Goal: Download file/media

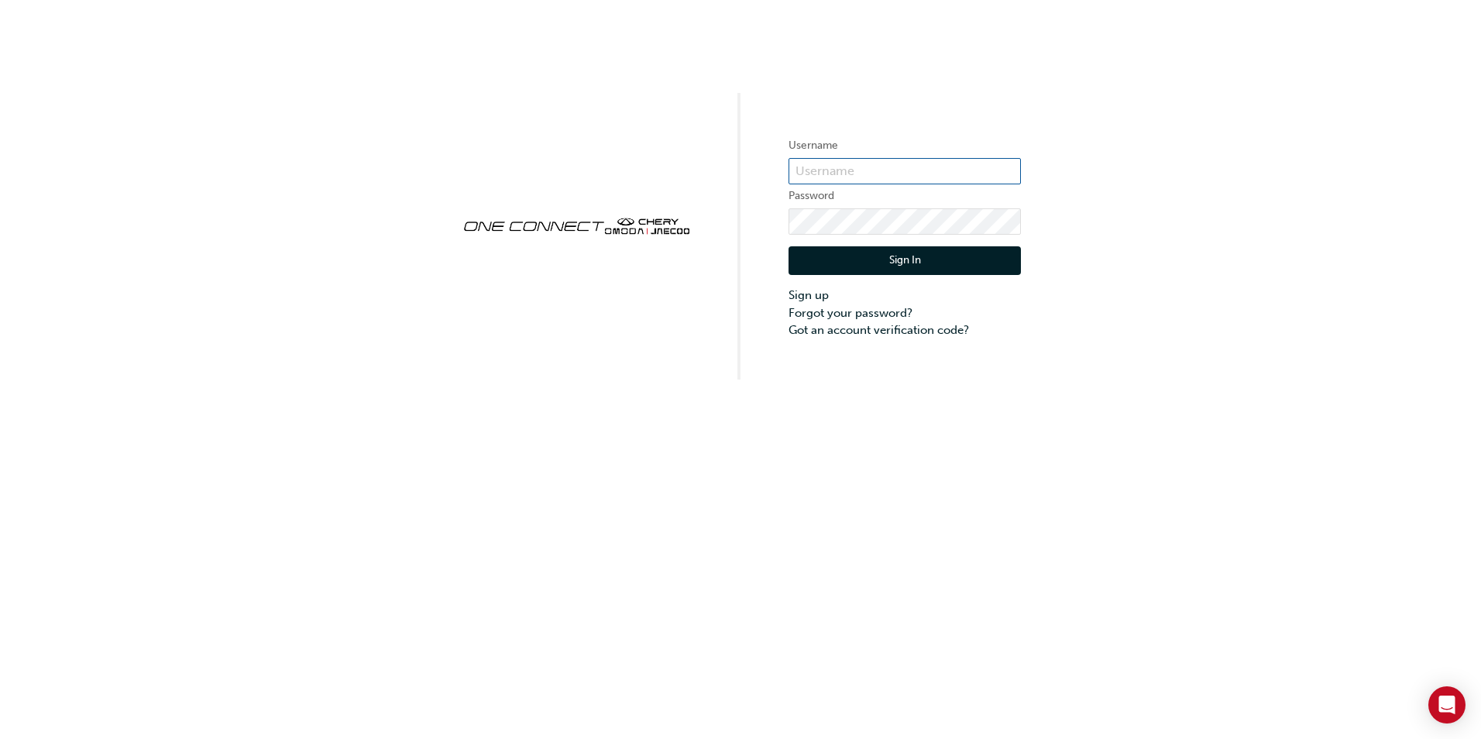
type input "CHAU0124"
click at [872, 248] on button "Sign In" at bounding box center [905, 260] width 232 height 29
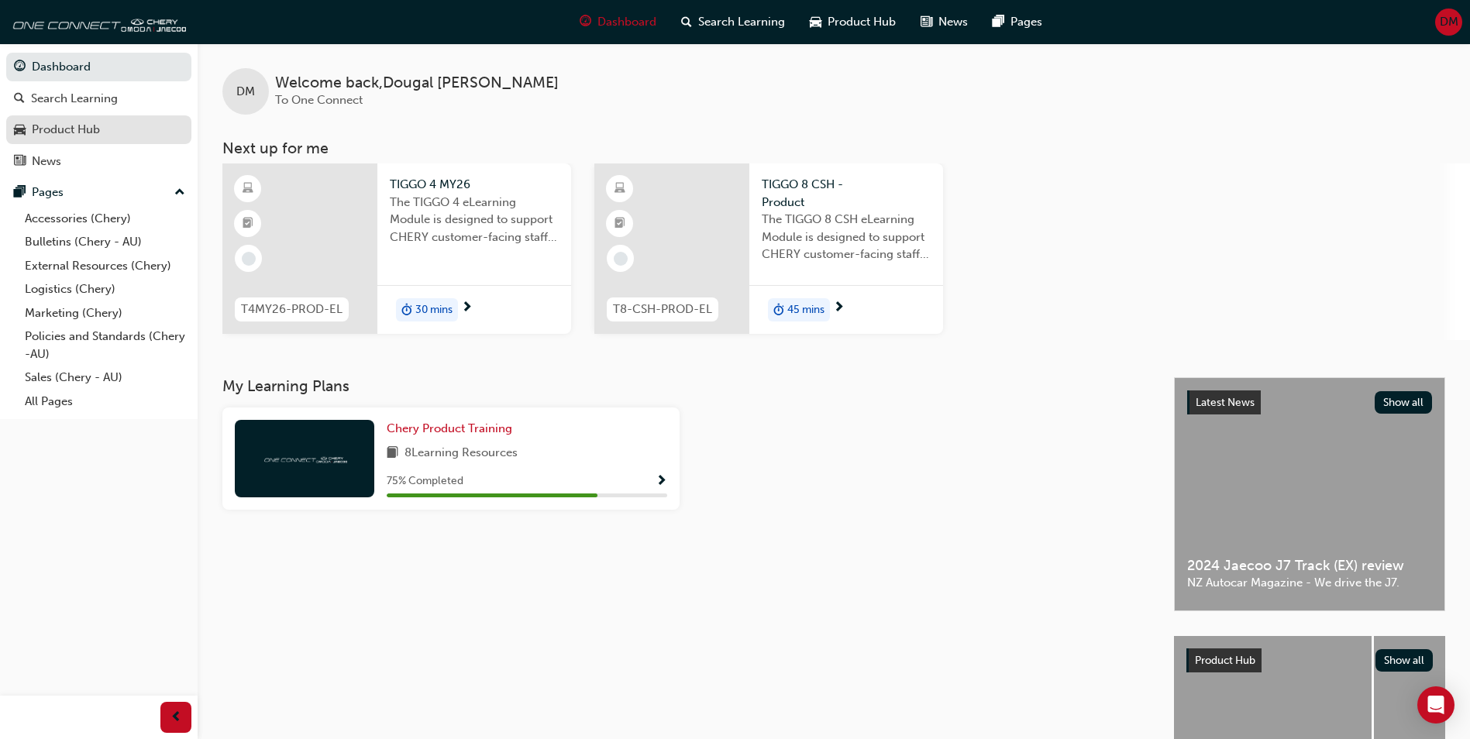
click at [68, 126] on div "Product Hub" at bounding box center [66, 130] width 68 height 18
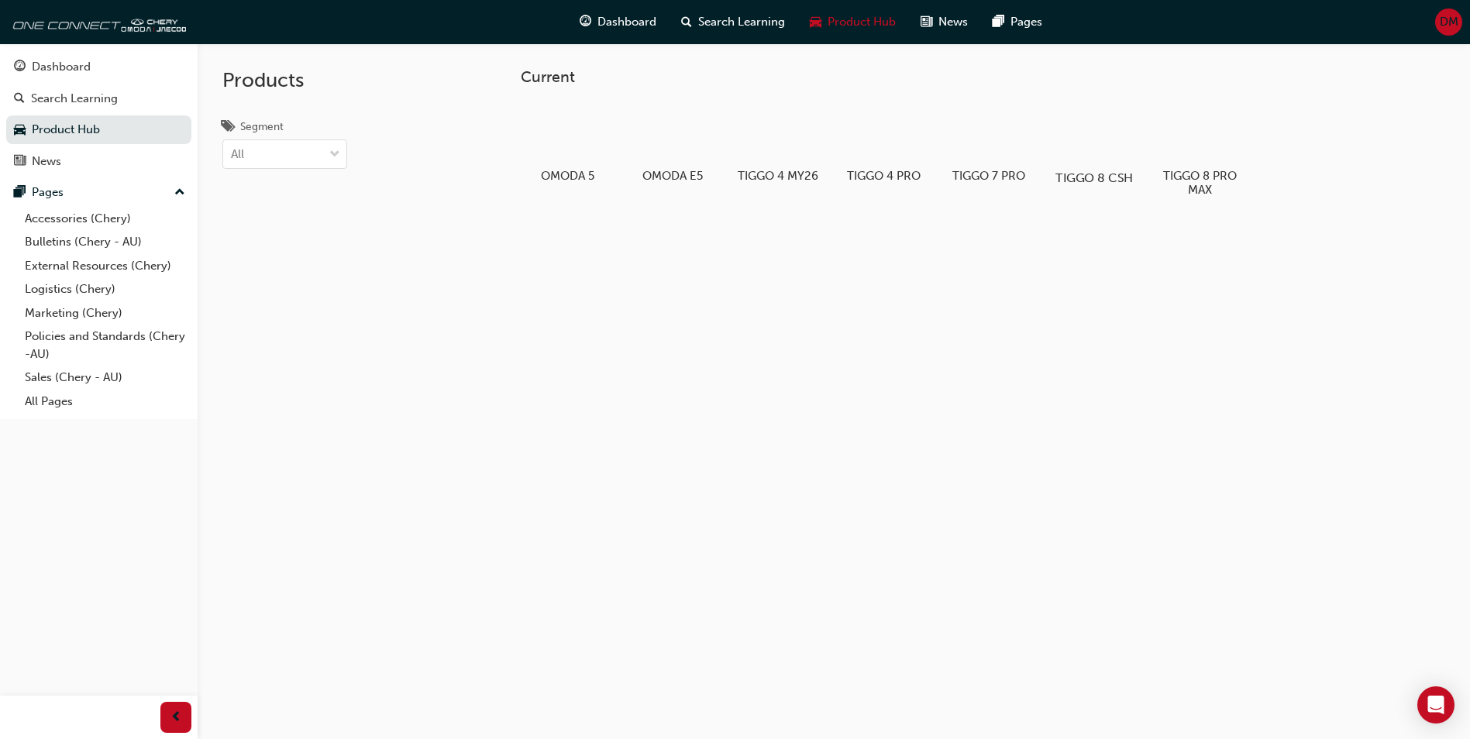
click at [1089, 143] on div at bounding box center [1094, 133] width 86 height 62
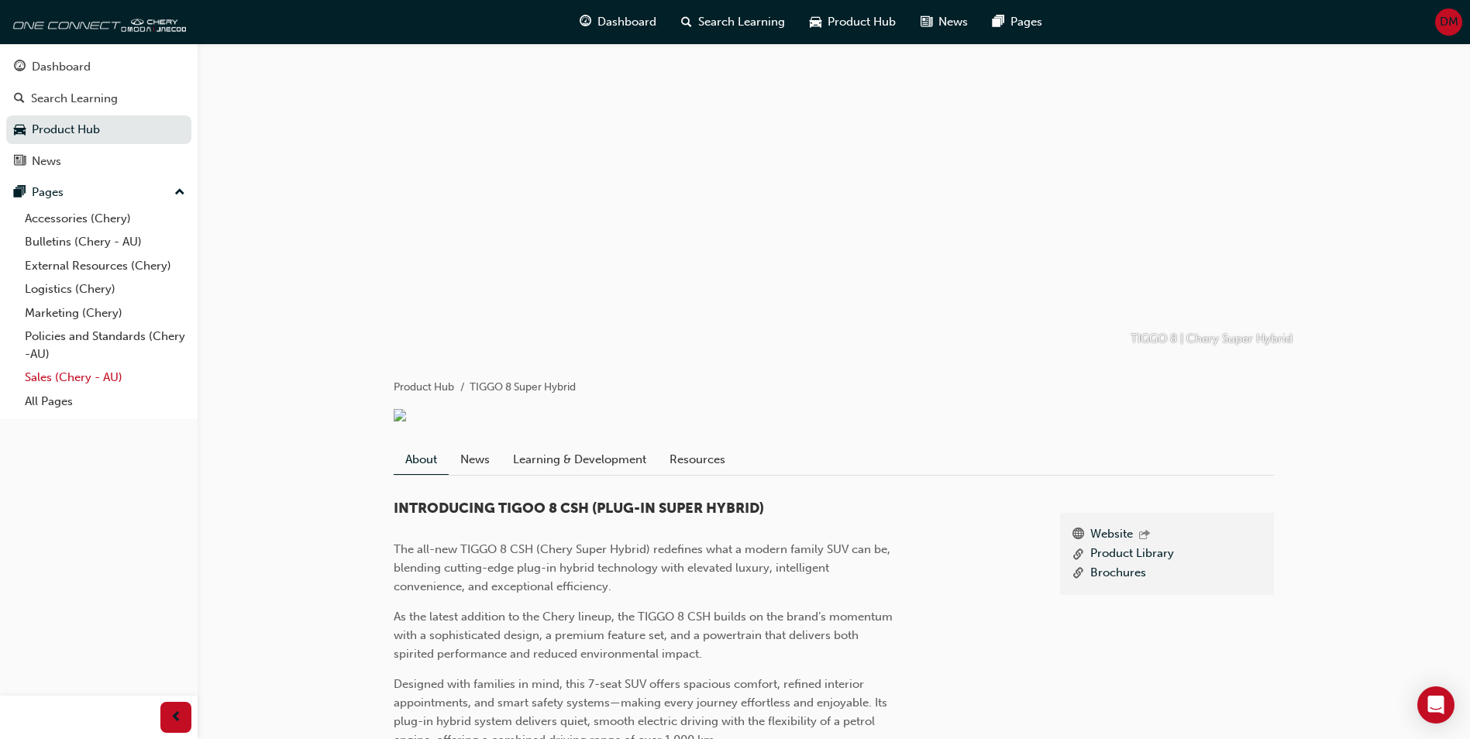
click at [86, 380] on link "Sales (Chery - AU)" at bounding box center [105, 378] width 173 height 24
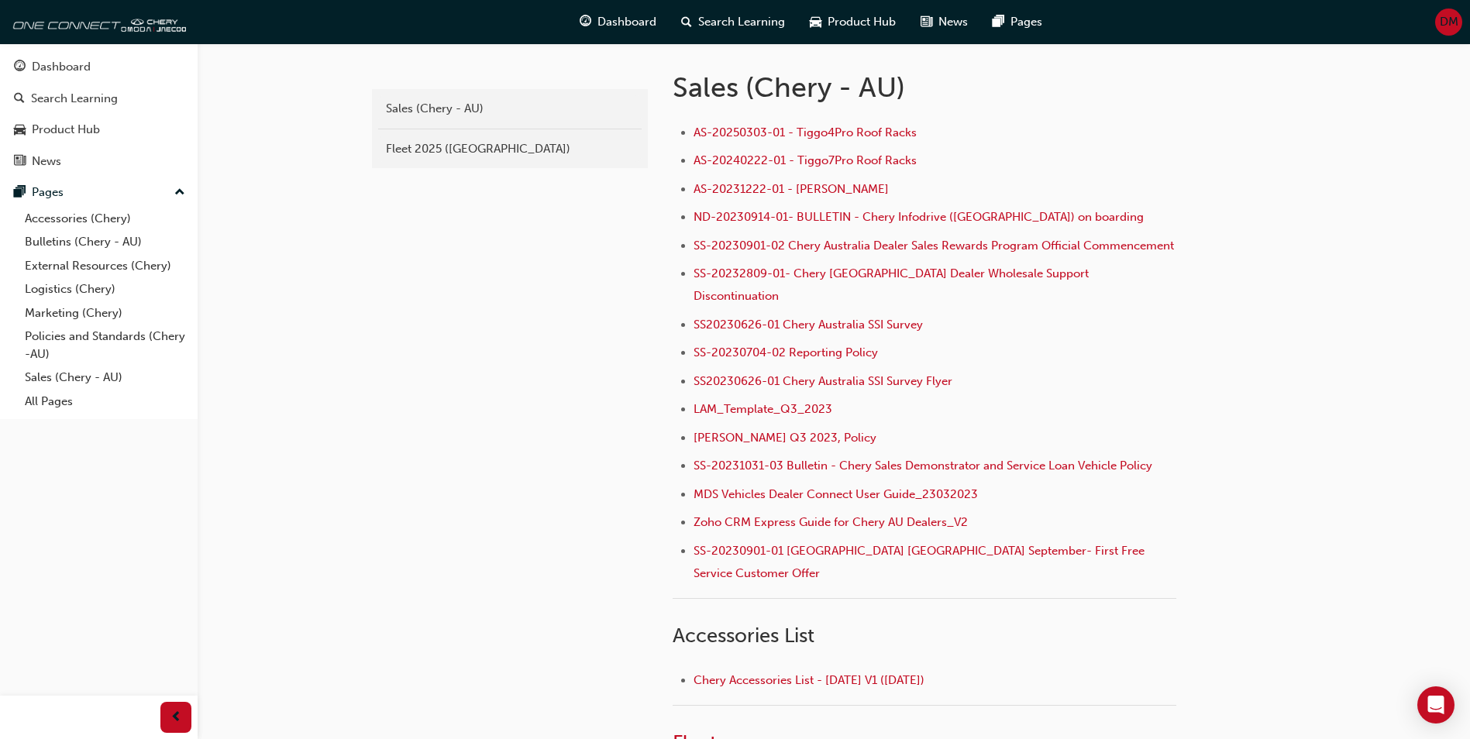
scroll to position [391, 0]
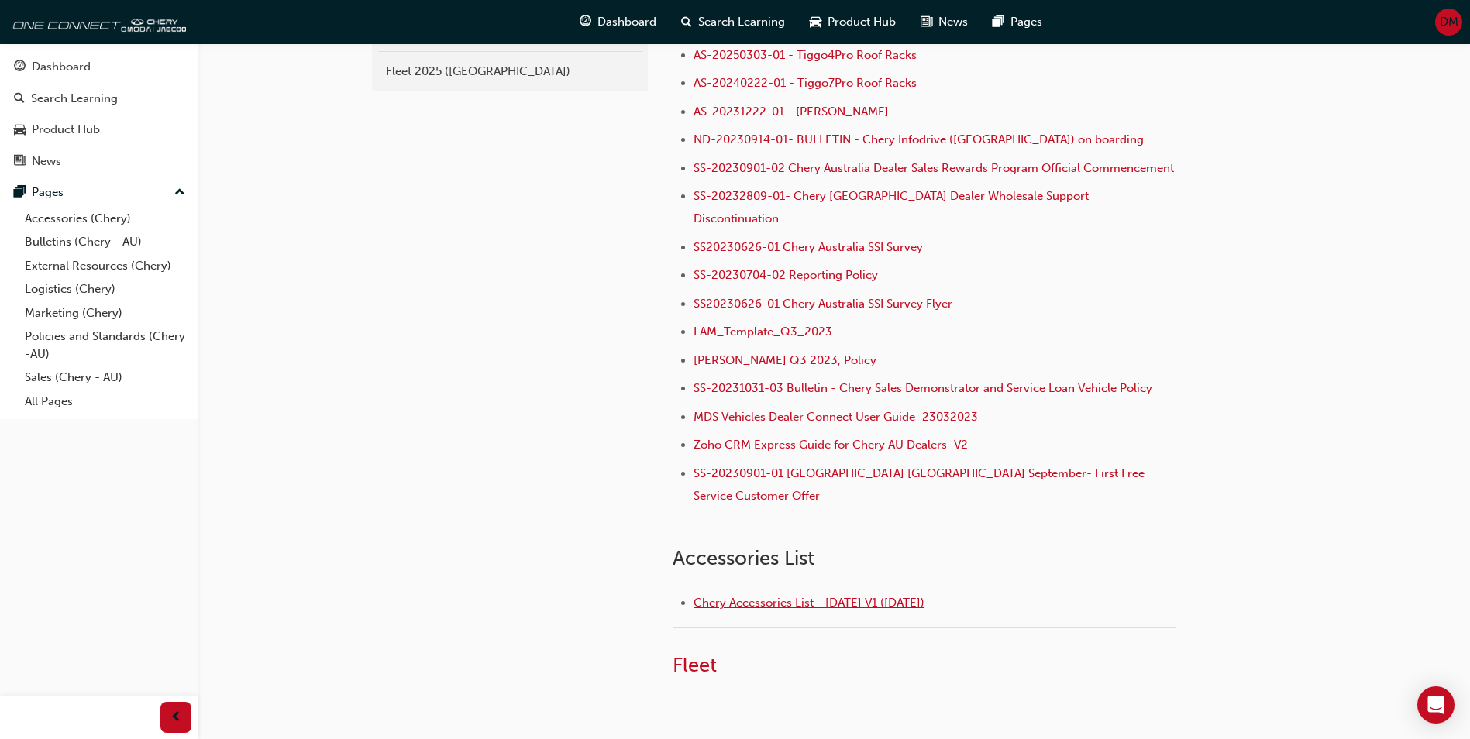
click at [865, 596] on span "Chery Accessories List - [DATE] V1 ([DATE])" at bounding box center [808, 603] width 231 height 14
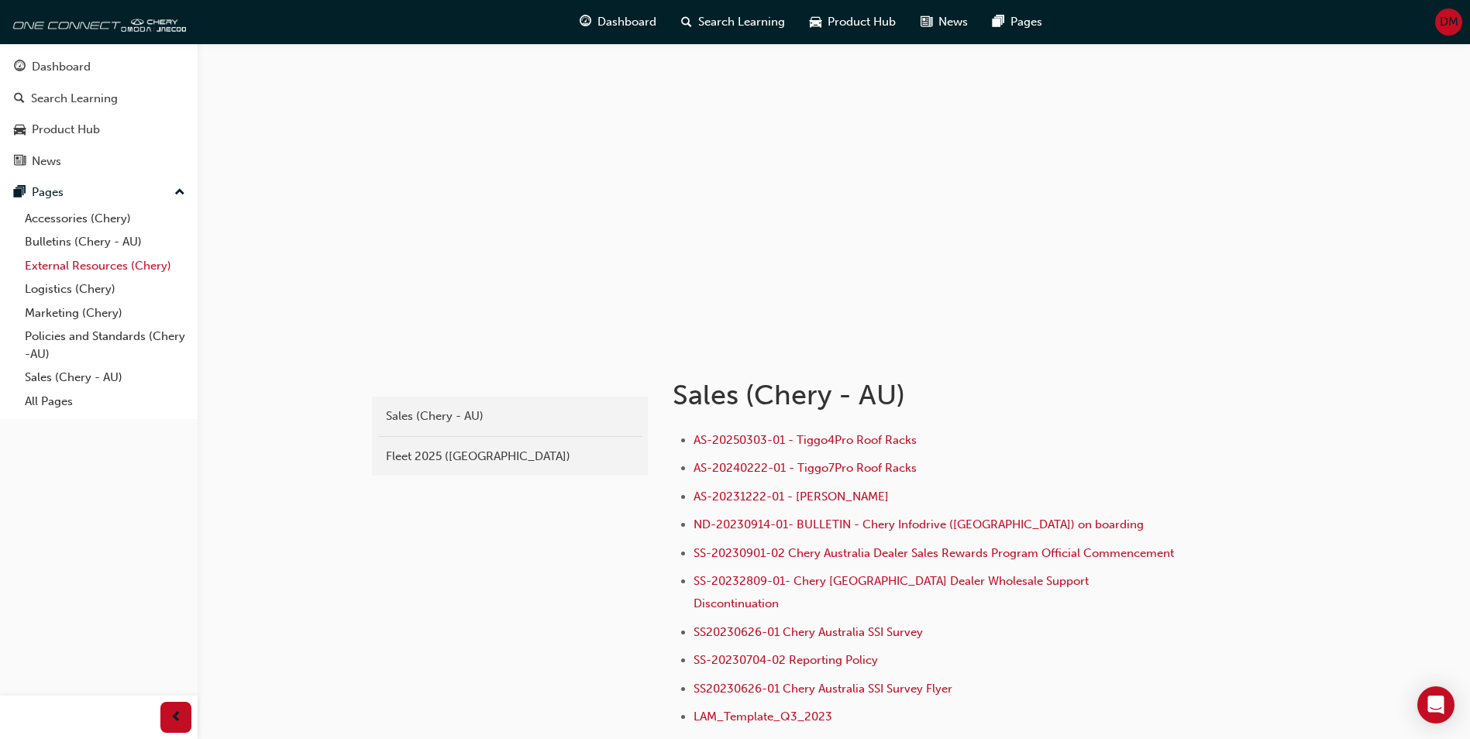
scroll to position [4, 0]
click at [102, 217] on link "Accessories (Chery)" at bounding box center [105, 219] width 173 height 24
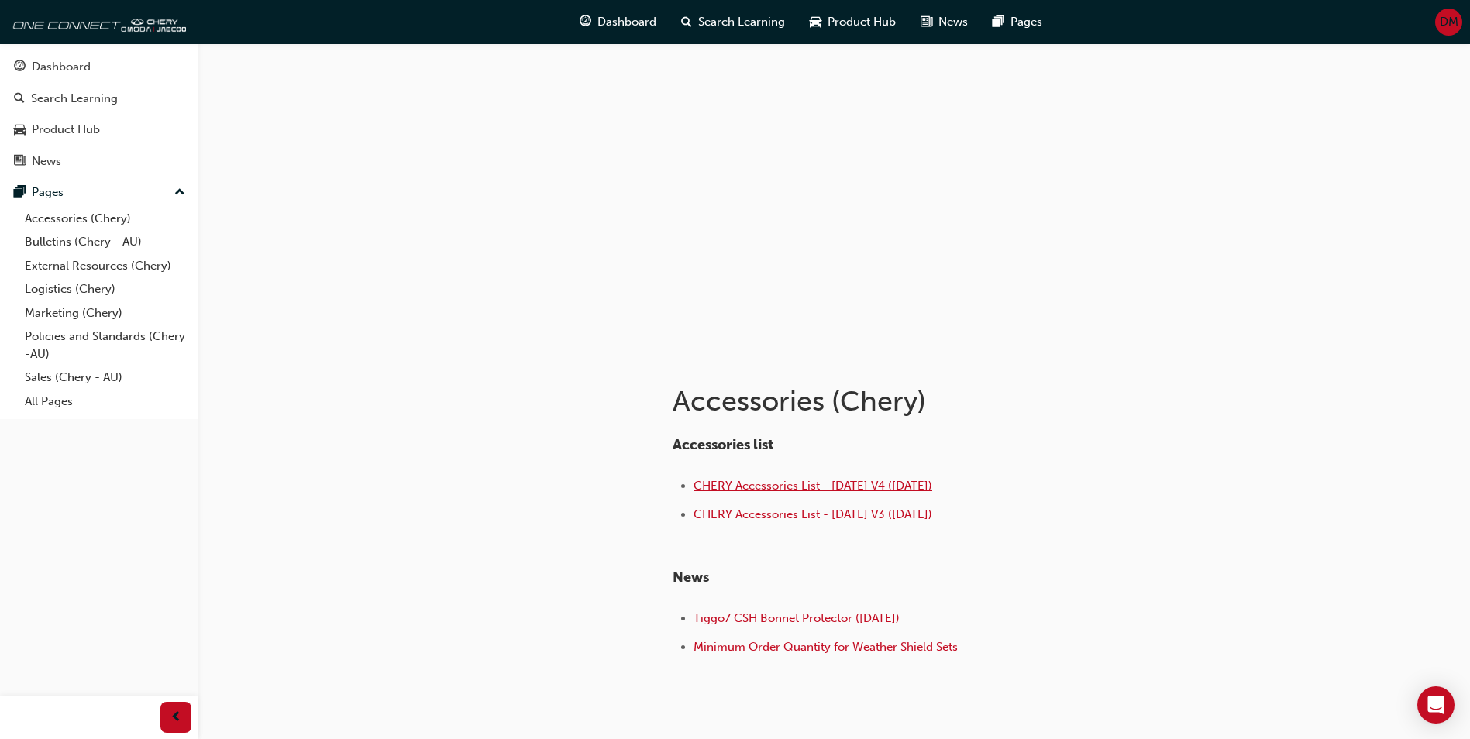
click at [931, 487] on span "CHERY Accessories List - Aug 25 V4 (25.08.25)" at bounding box center [812, 486] width 239 height 14
